Goal: Task Accomplishment & Management: Complete application form

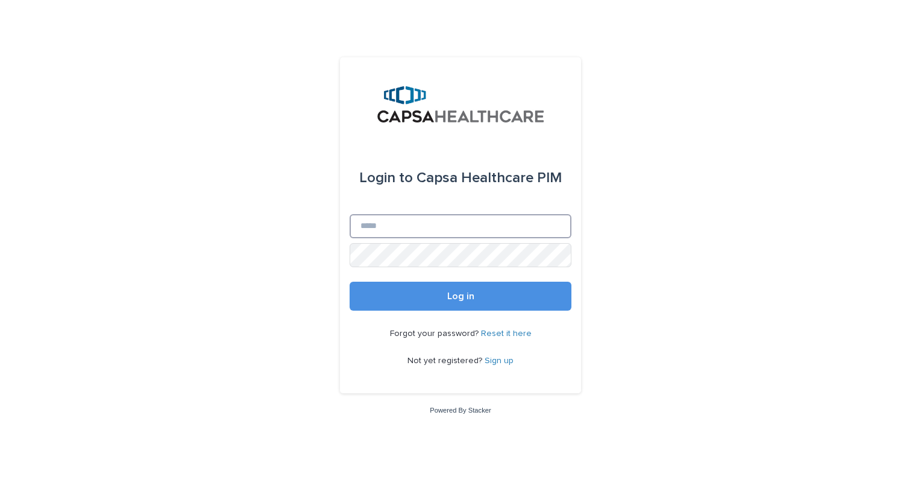
click at [386, 224] on input "Email" at bounding box center [461, 226] width 222 height 24
type input "**********"
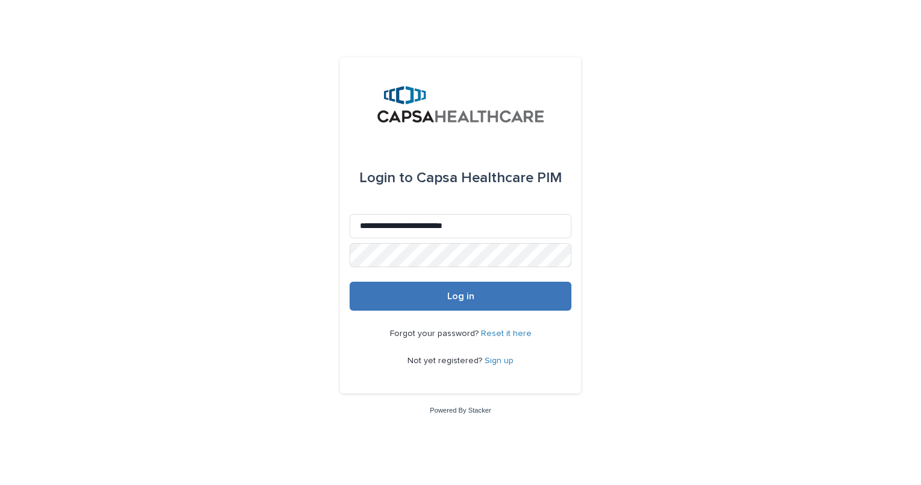
click at [472, 298] on span "Log in" at bounding box center [460, 296] width 27 height 10
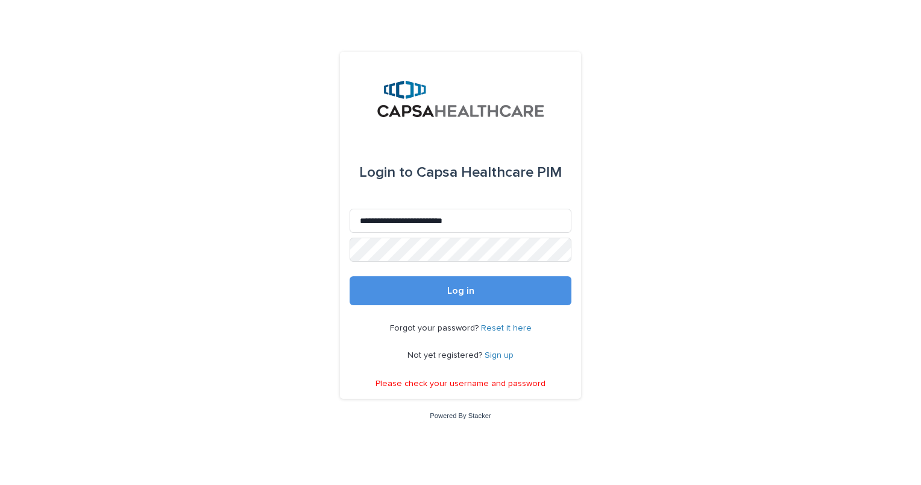
click at [491, 353] on link "Sign up" at bounding box center [499, 355] width 29 height 8
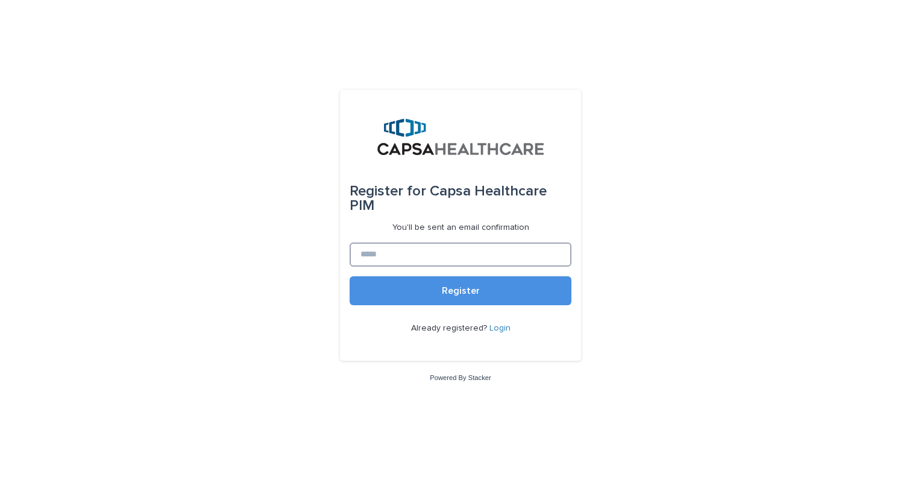
click at [482, 243] on input at bounding box center [461, 254] width 222 height 24
click at [448, 247] on input at bounding box center [461, 254] width 222 height 24
type input "**********"
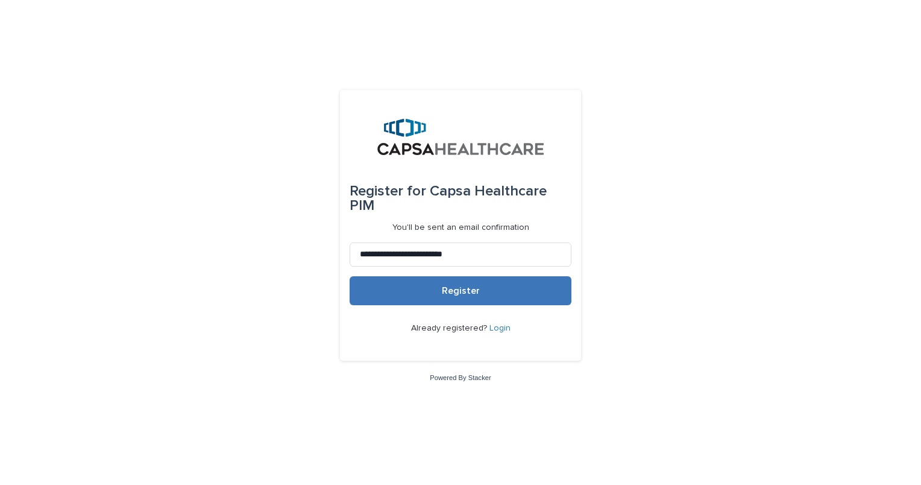
click at [453, 277] on button "Register" at bounding box center [461, 290] width 222 height 29
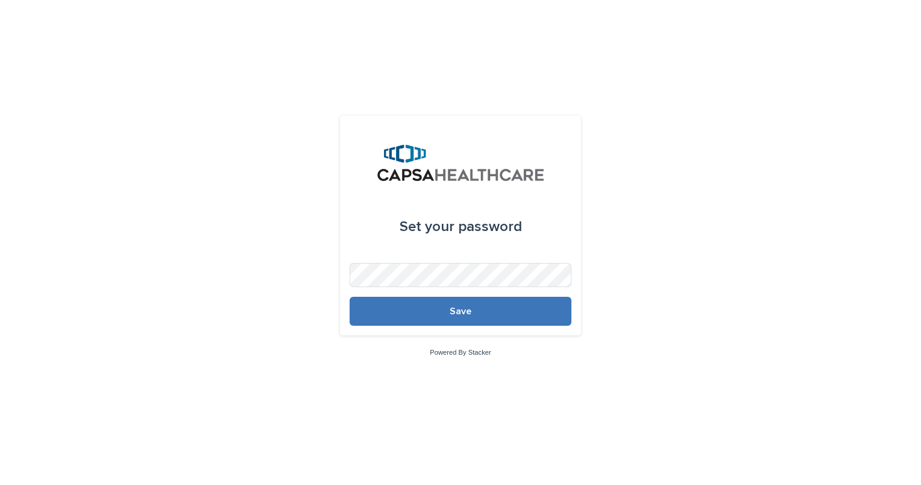
click at [444, 316] on button "Save" at bounding box center [461, 311] width 222 height 29
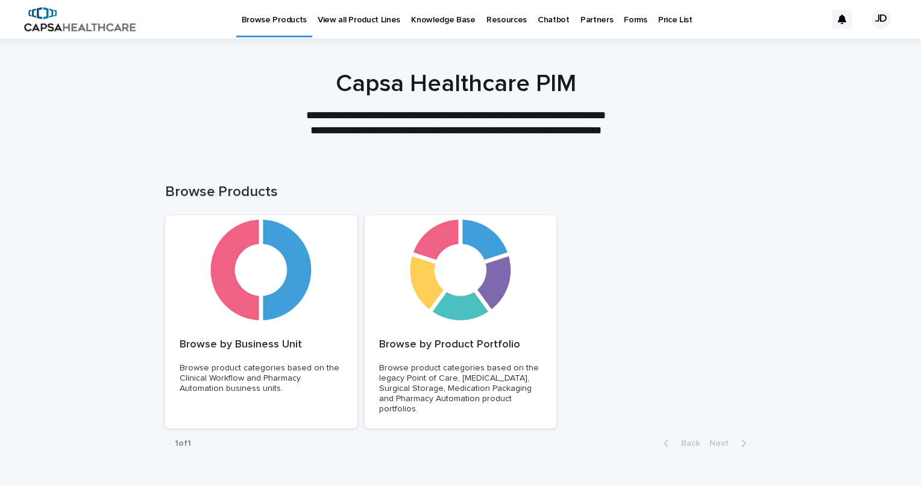
click at [680, 230] on div "Browse by Business Unit Browse product categories based on the Clinical Workflo…" at bounding box center [460, 321] width 591 height 213
click at [864, 202] on div "Loading... Saving… Loading... Saving… Browse Products Browse by Business Unit B…" at bounding box center [460, 338] width 921 height 359
drag, startPoint x: 790, startPoint y: 0, endPoint x: 840, endPoint y: 216, distance: 221.5
click at [840, 216] on div "Loading... Saving… Loading... Saving… Browse Products Browse by Business Unit B…" at bounding box center [460, 338] width 921 height 359
click at [613, 241] on div "Browse by Business Unit Browse product categories based on the Clinical Workflo…" at bounding box center [460, 321] width 591 height 213
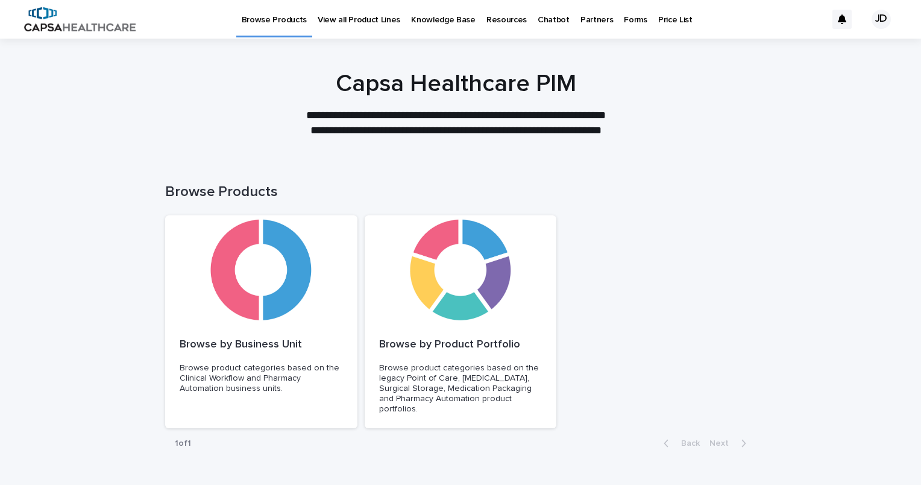
click at [606, 422] on div "Browse by Business Unit Browse product categories based on the Clinical Workflo…" at bounding box center [460, 321] width 591 height 213
